Goal: Task Accomplishment & Management: Manage account settings

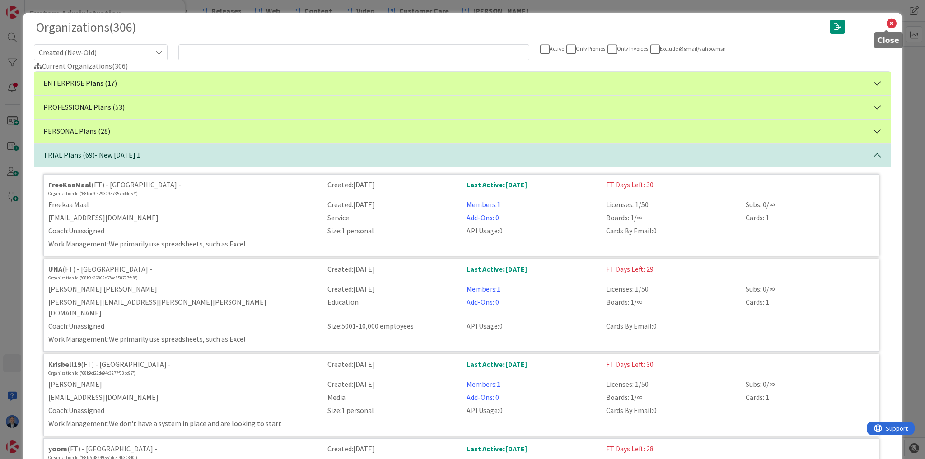
click at [885, 23] on icon at bounding box center [891, 23] width 12 height 13
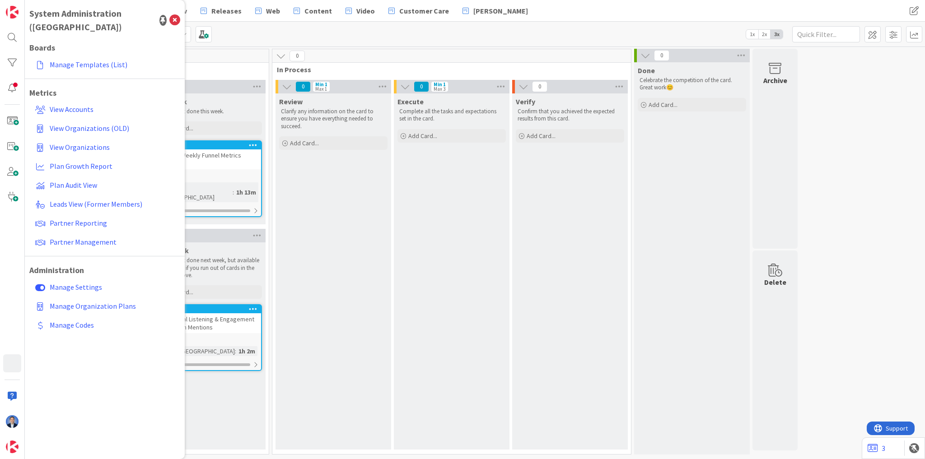
click at [381, 239] on div "Review Clarify any information on the card to ensure you have everything needed…" at bounding box center [333, 271] width 116 height 356
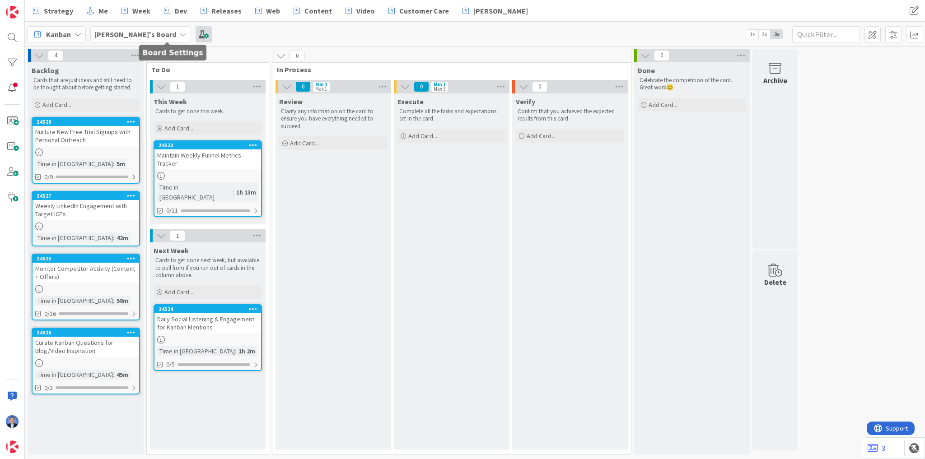
click at [196, 32] on span at bounding box center [204, 34] width 16 height 16
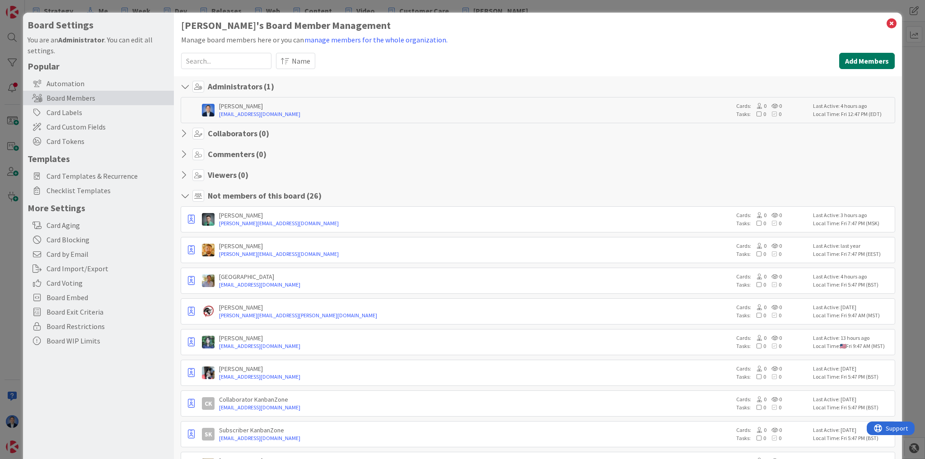
click at [854, 57] on button "Add Members" at bounding box center [867, 61] width 56 height 16
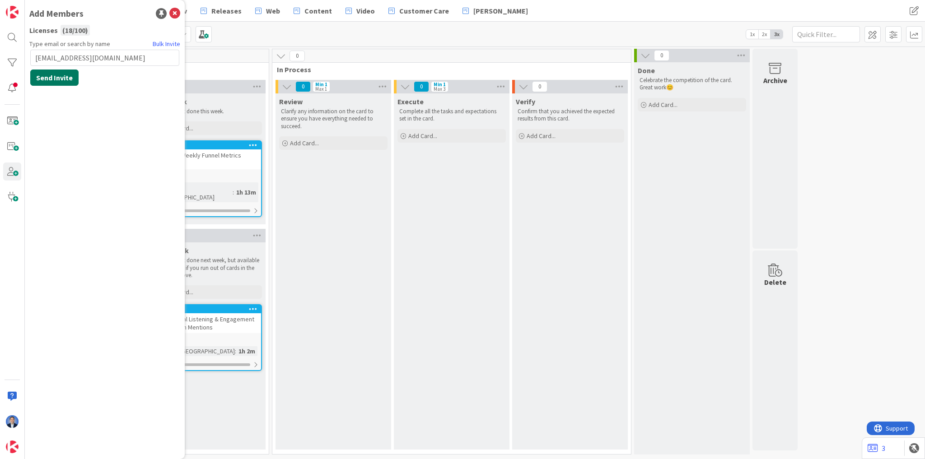
type input "[EMAIL_ADDRESS][DOMAIN_NAME]"
click at [62, 81] on button "Send Invite" at bounding box center [54, 78] width 48 height 16
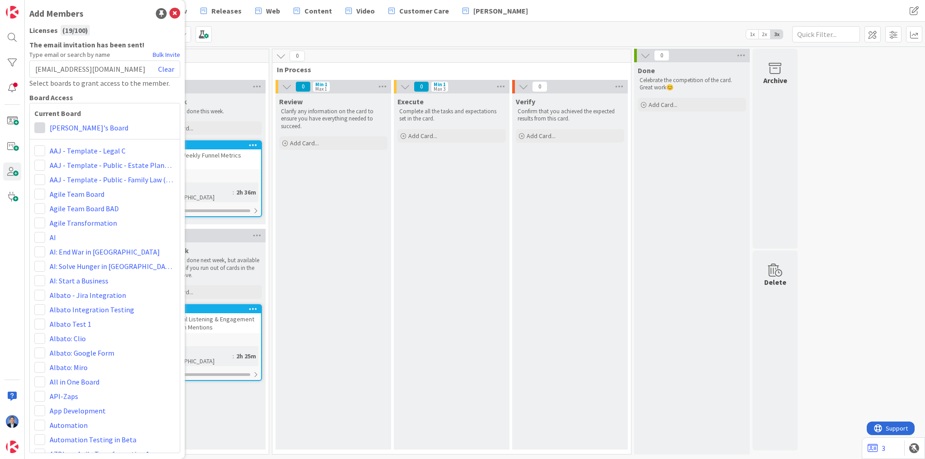
click at [43, 130] on span at bounding box center [39, 127] width 11 height 11
click at [65, 156] on span "Collaborator" at bounding box center [99, 163] width 69 height 14
click at [176, 9] on icon at bounding box center [174, 13] width 11 height 11
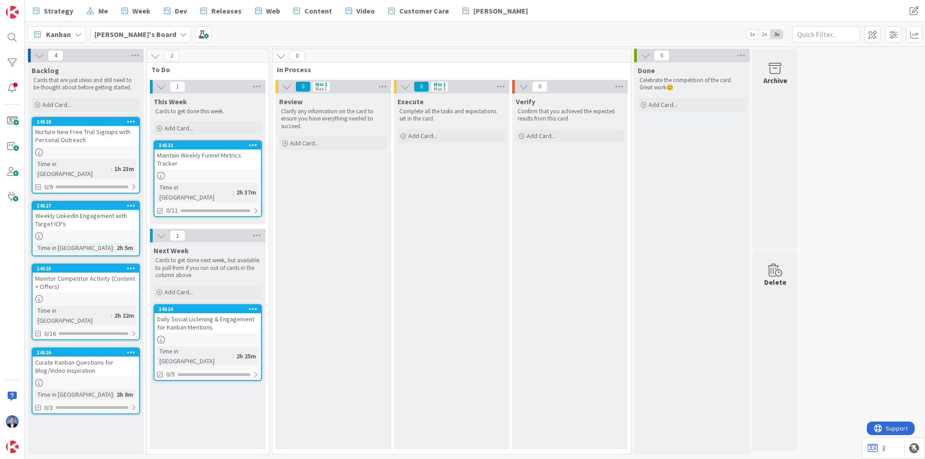
click at [226, 159] on div "Maintain Weekly Funnel Metrics Tracker" at bounding box center [207, 159] width 107 height 20
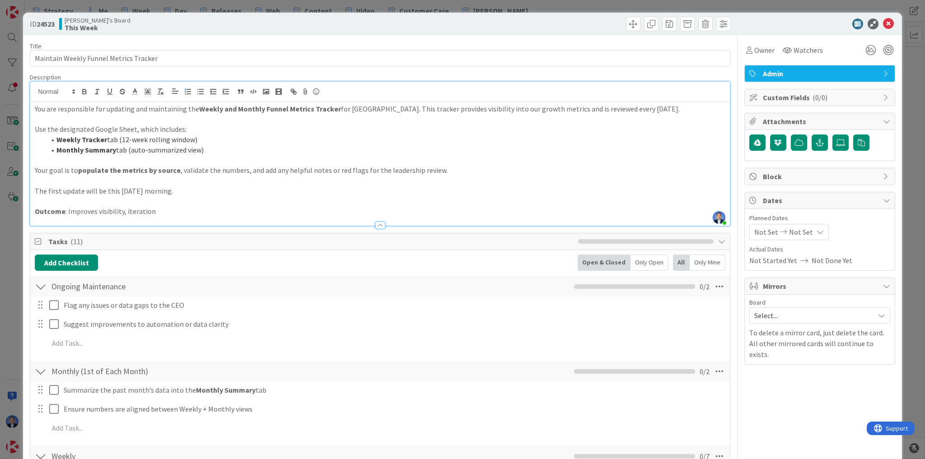
click at [188, 95] on div "[PERSON_NAME] just joined You are responsible for updating and maintaining the …" at bounding box center [379, 154] width 699 height 144
click at [883, 21] on icon at bounding box center [888, 24] width 11 height 11
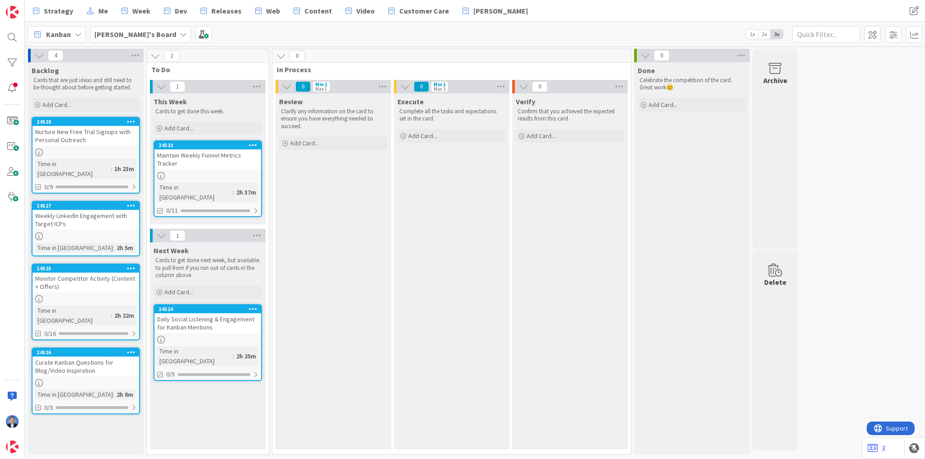
click at [228, 319] on div "Daily Social Listening & Engagement for Kanban Mentions" at bounding box center [207, 323] width 107 height 20
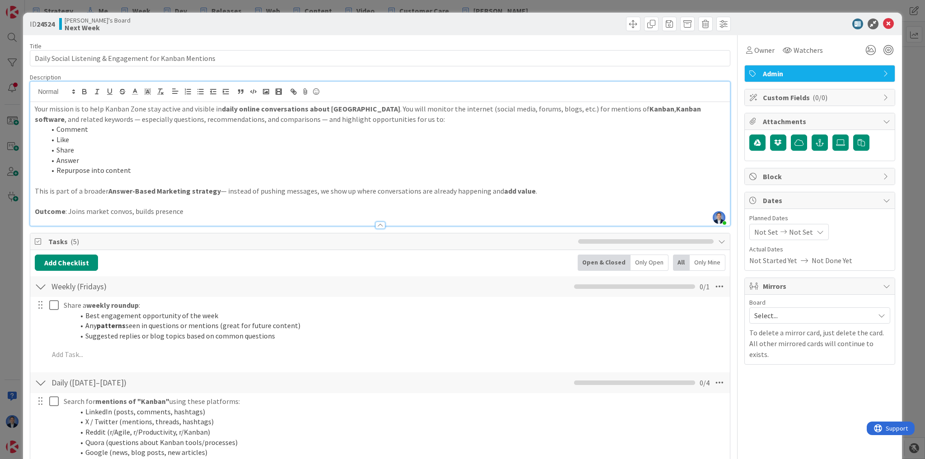
click at [185, 97] on div "[PERSON_NAME] just joined Your mission is to help Kanban Zone stay active and v…" at bounding box center [379, 154] width 699 height 144
click at [883, 24] on icon at bounding box center [888, 24] width 11 height 11
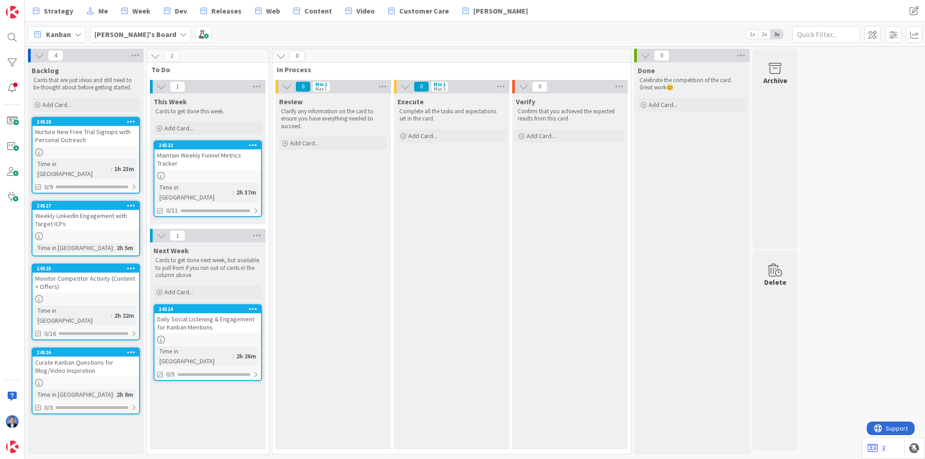
click at [115, 276] on div "Monitor Competitor Activity (Content + Offers)" at bounding box center [86, 283] width 107 height 20
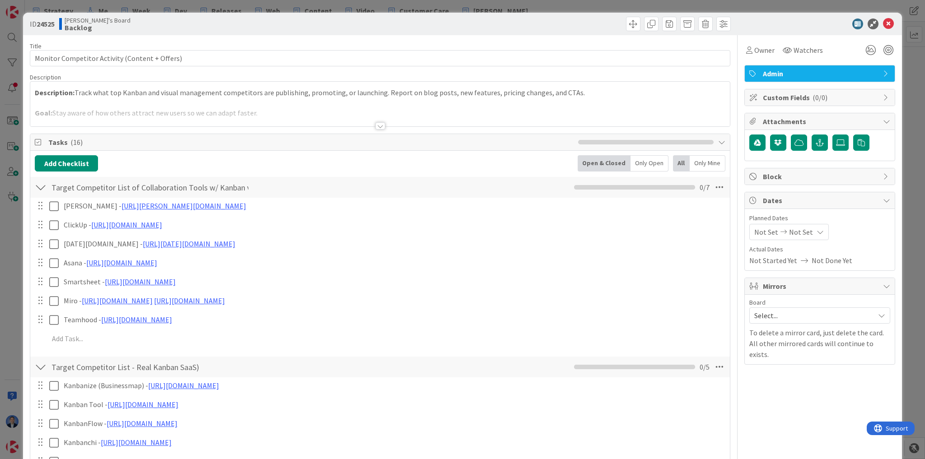
click at [139, 99] on p at bounding box center [380, 103] width 690 height 10
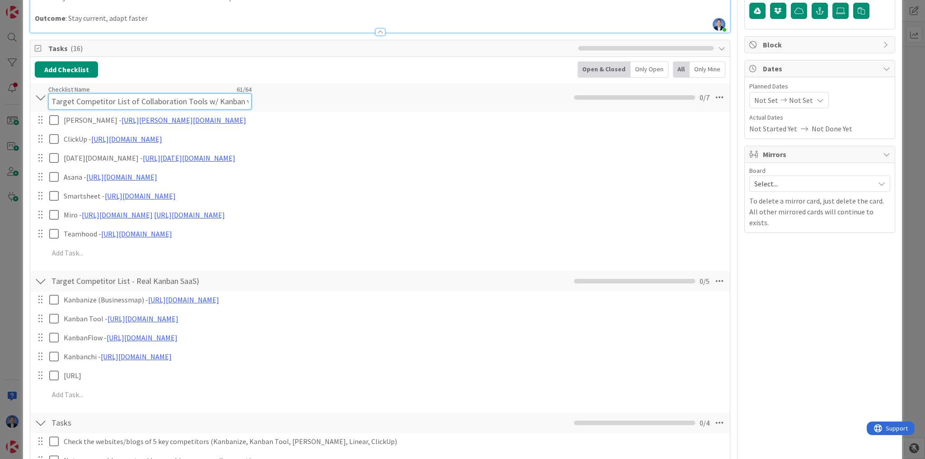
click at [249, 93] on input "Target Competitor List of Collaboration Tools w/ Kanban views" at bounding box center [149, 101] width 203 height 16
click at [196, 99] on input "Target Competitor List of Collaboration Tools w/ Kanban views" at bounding box center [149, 101] width 203 height 16
type input "Target Competitor List of Collaboration w/ Kanban views"
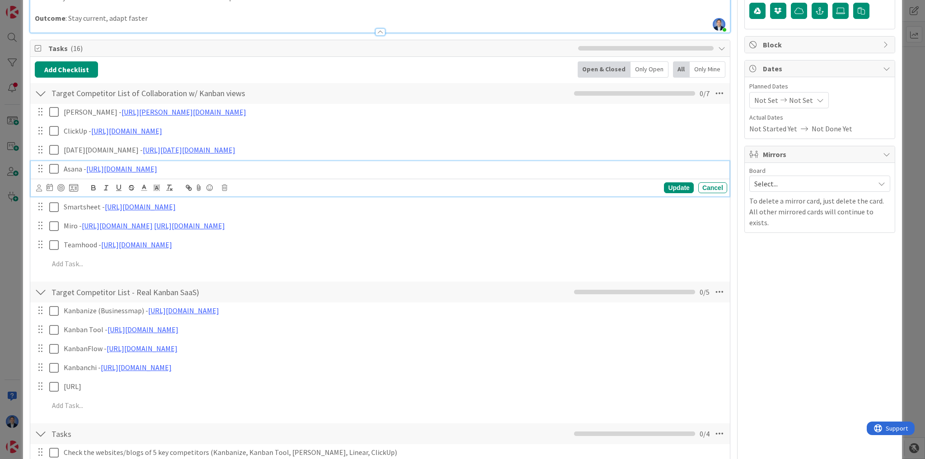
click at [317, 181] on div "Asana - [URL][DOMAIN_NAME] Update Cancel" at bounding box center [380, 179] width 699 height 36
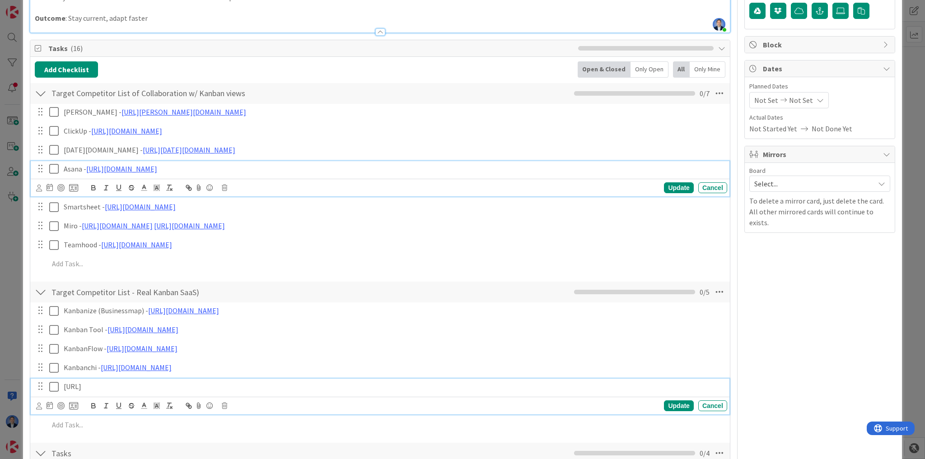
click at [118, 387] on p "[URL]" at bounding box center [394, 387] width 660 height 10
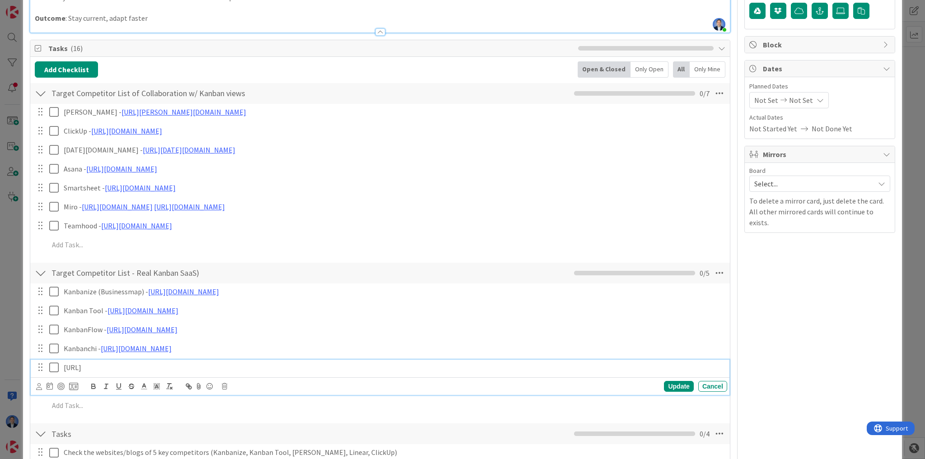
scroll to position [112, 0]
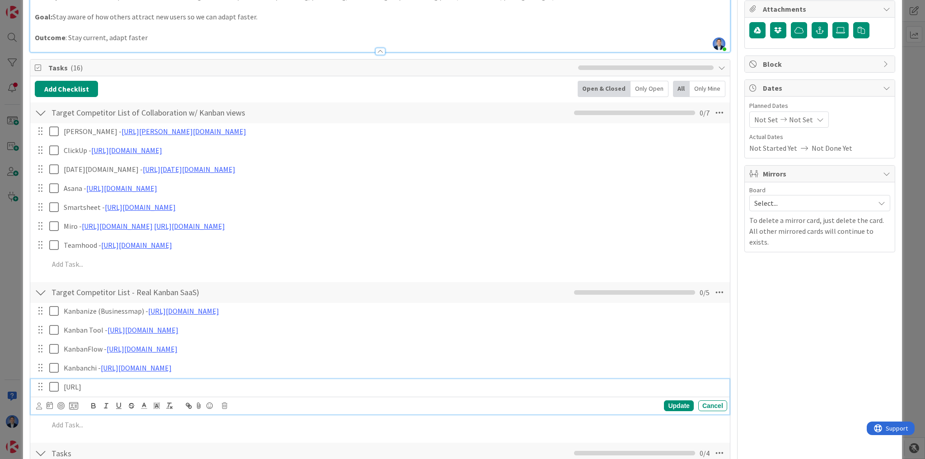
click at [118, 387] on p "[URL]" at bounding box center [394, 387] width 660 height 10
copy p "[URL]"
click at [126, 383] on p "[URL]" at bounding box center [394, 387] width 660 height 10
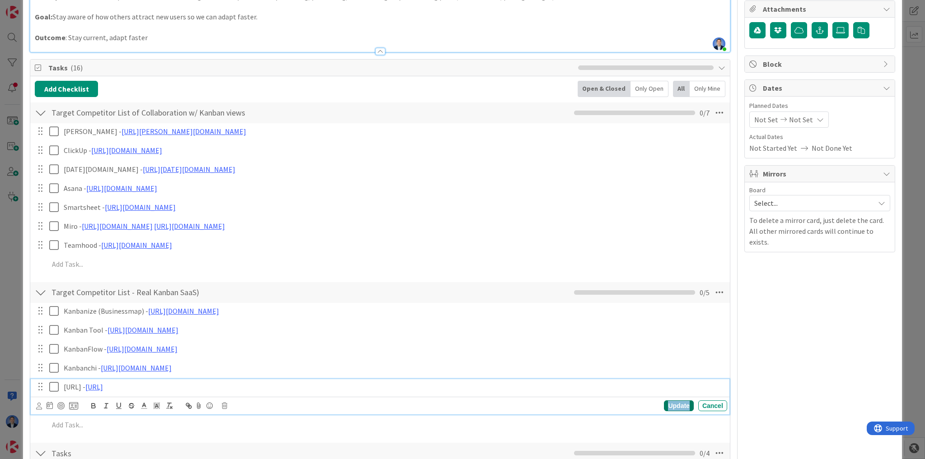
click at [666, 407] on div "Update" at bounding box center [678, 406] width 29 height 11
click at [160, 373] on div "Kanbanchi - [URL][DOMAIN_NAME]" at bounding box center [393, 368] width 667 height 16
click at [161, 377] on div "[URL][DOMAIN_NAME]" at bounding box center [140, 385] width 150 height 17
click at [160, 383] on link "[URL][DOMAIN_NAME]" at bounding box center [132, 385] width 62 height 12
click at [712, 295] on icon at bounding box center [719, 292] width 16 height 16
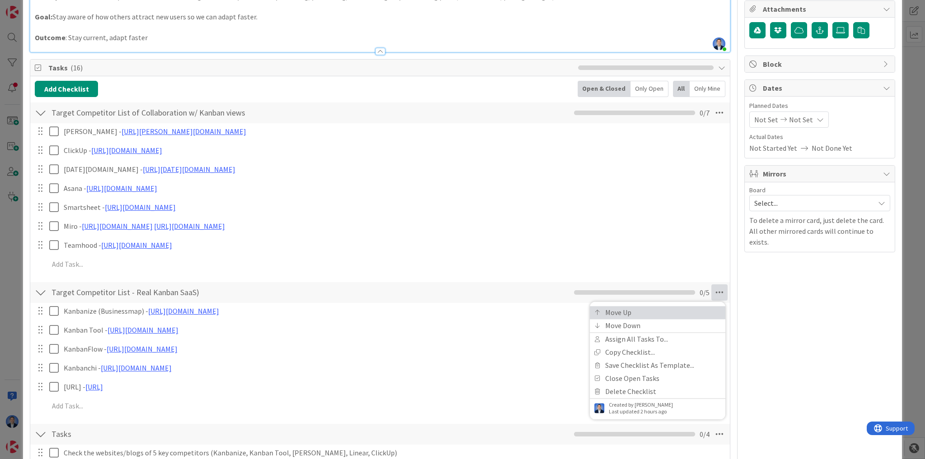
click at [691, 310] on link "Move Up" at bounding box center [657, 312] width 135 height 13
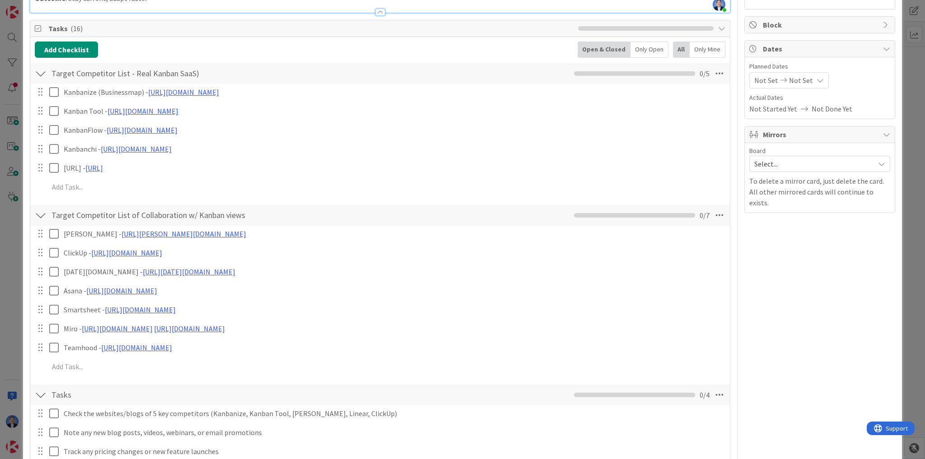
scroll to position [0, 0]
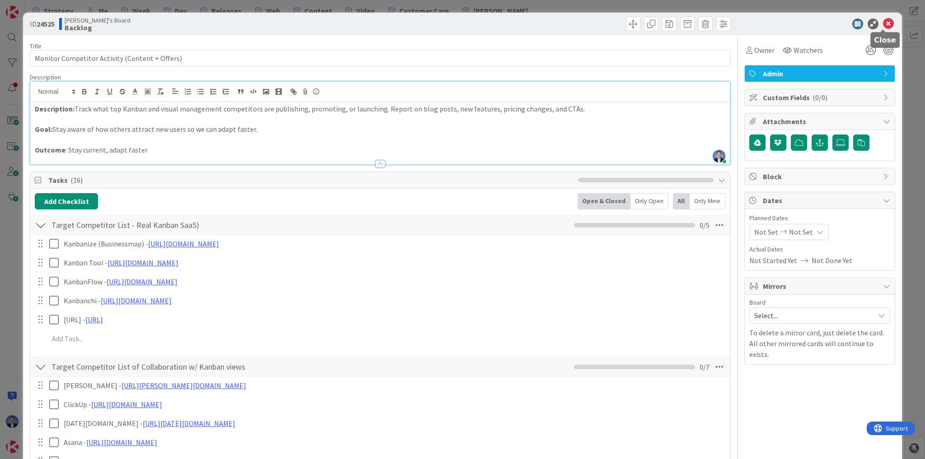
click at [884, 21] on icon at bounding box center [888, 24] width 11 height 11
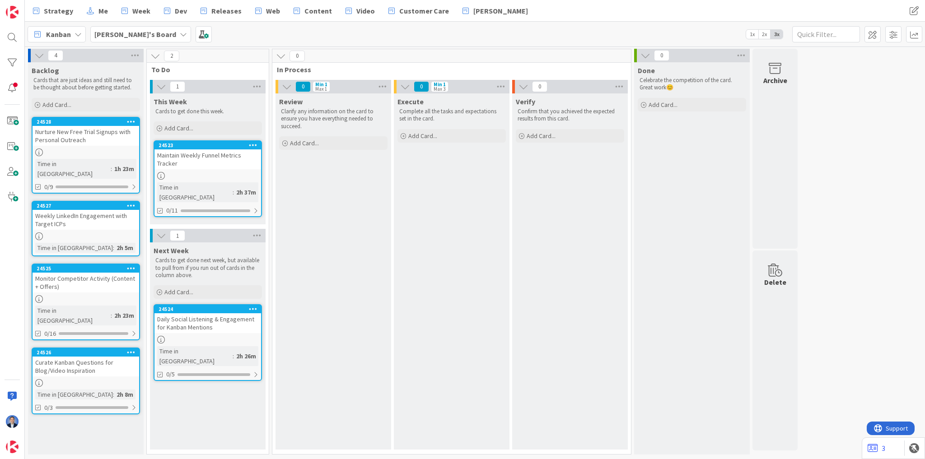
click at [253, 146] on icon at bounding box center [253, 145] width 9 height 6
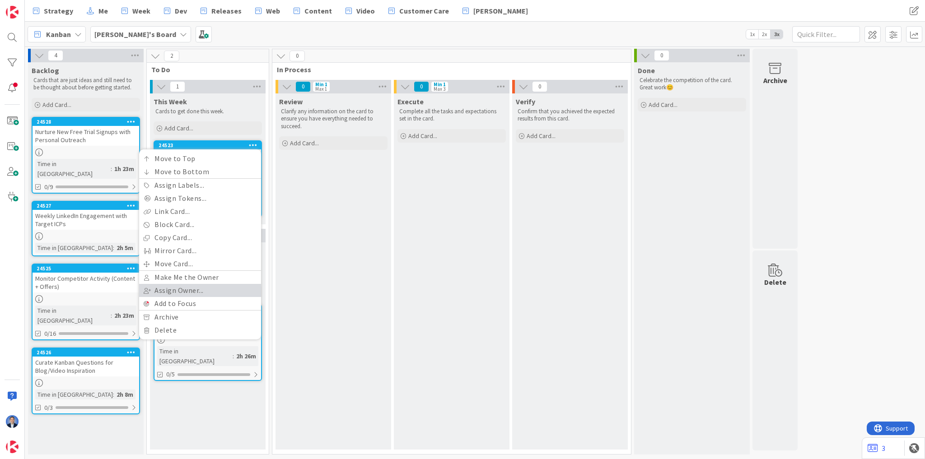
click at [210, 287] on link "Assign Owner..." at bounding box center [200, 290] width 122 height 13
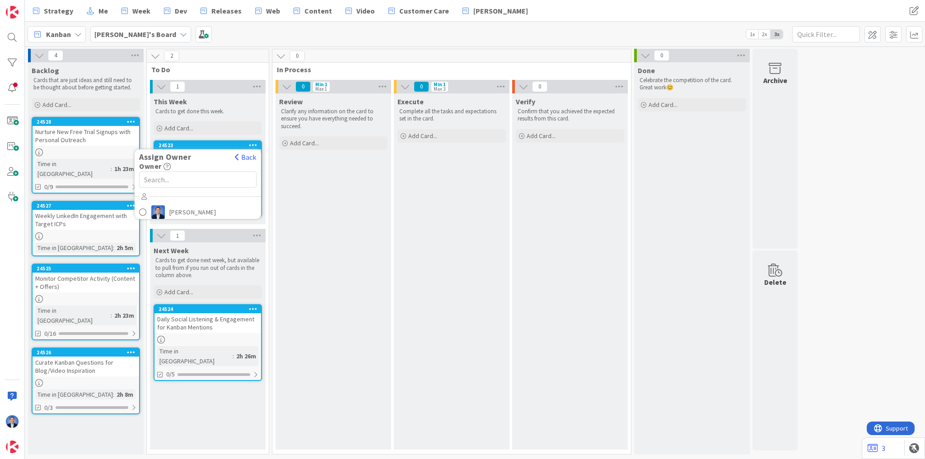
click at [377, 33] on div "Kanban [PERSON_NAME]'s Board 1x 2x 3x" at bounding box center [475, 34] width 900 height 25
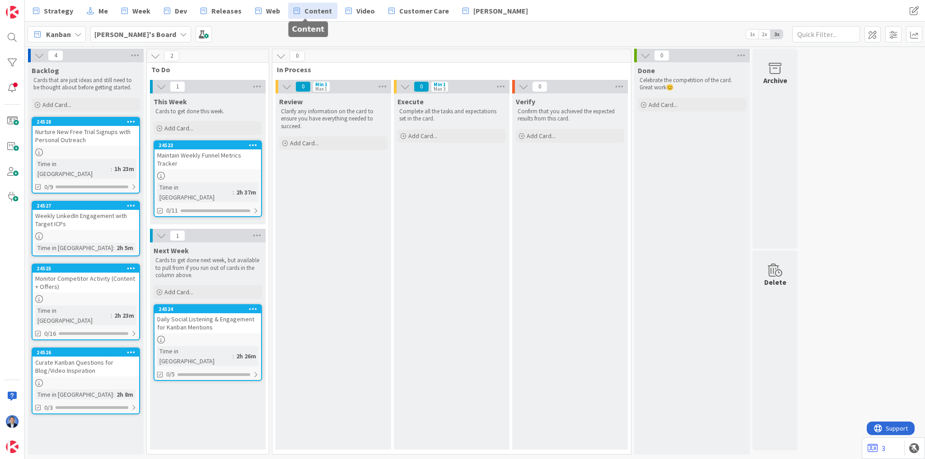
click at [307, 14] on span "Content" at bounding box center [318, 10] width 28 height 11
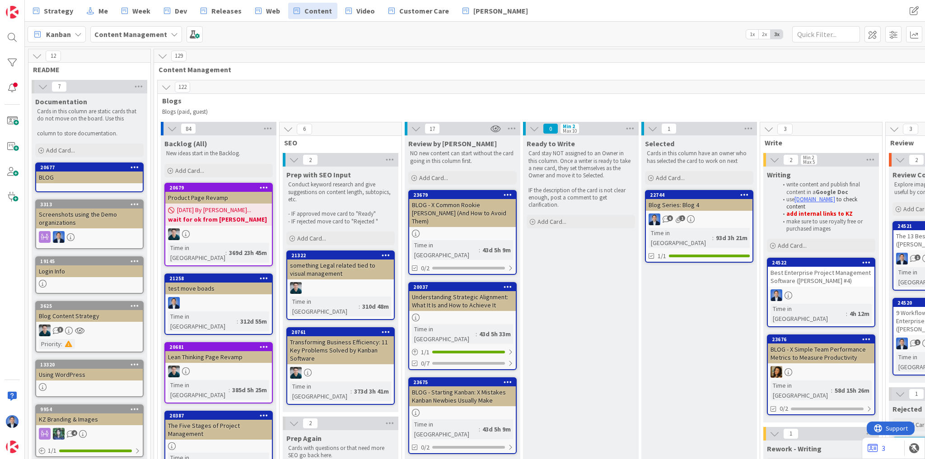
click at [38, 52] on icon at bounding box center [37, 56] width 10 height 10
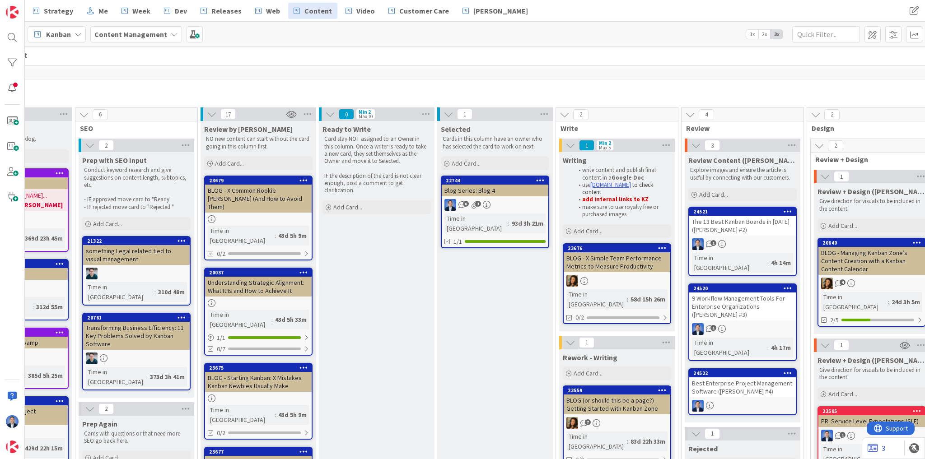
scroll to position [20, 100]
